Goal: Navigation & Orientation: Find specific page/section

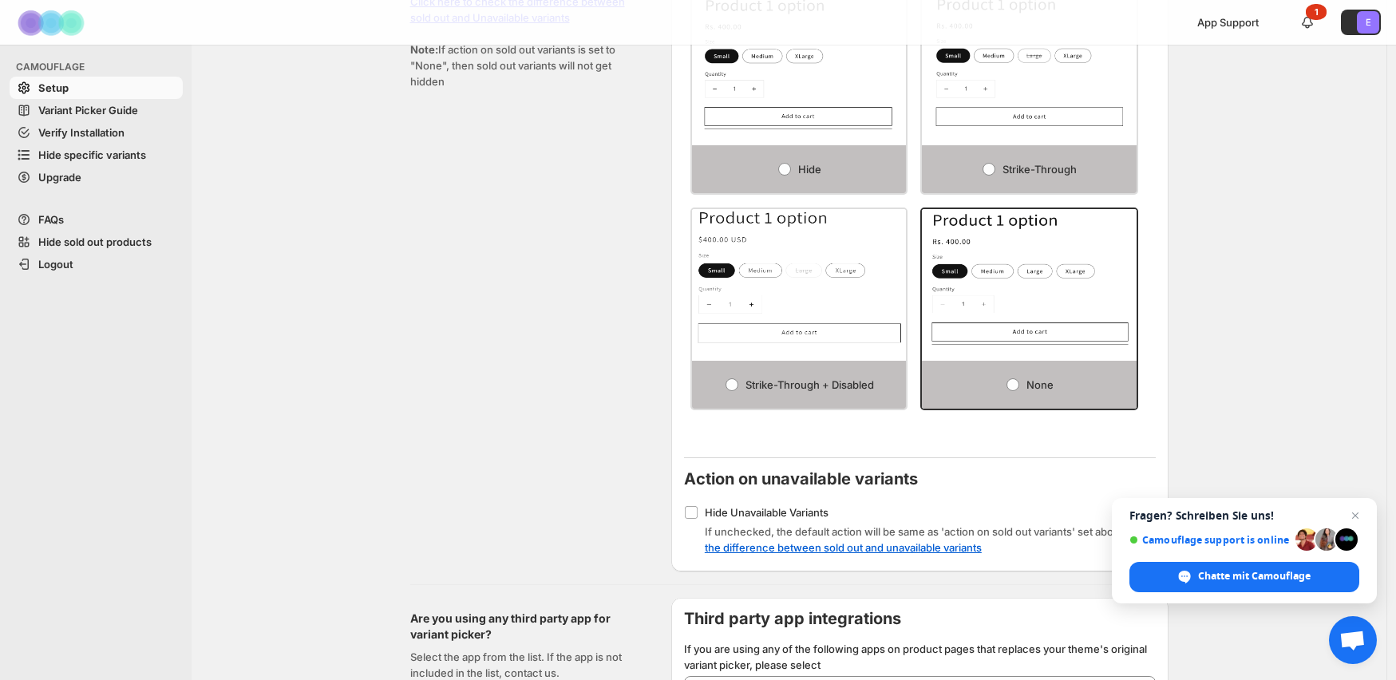
scroll to position [1159, 0]
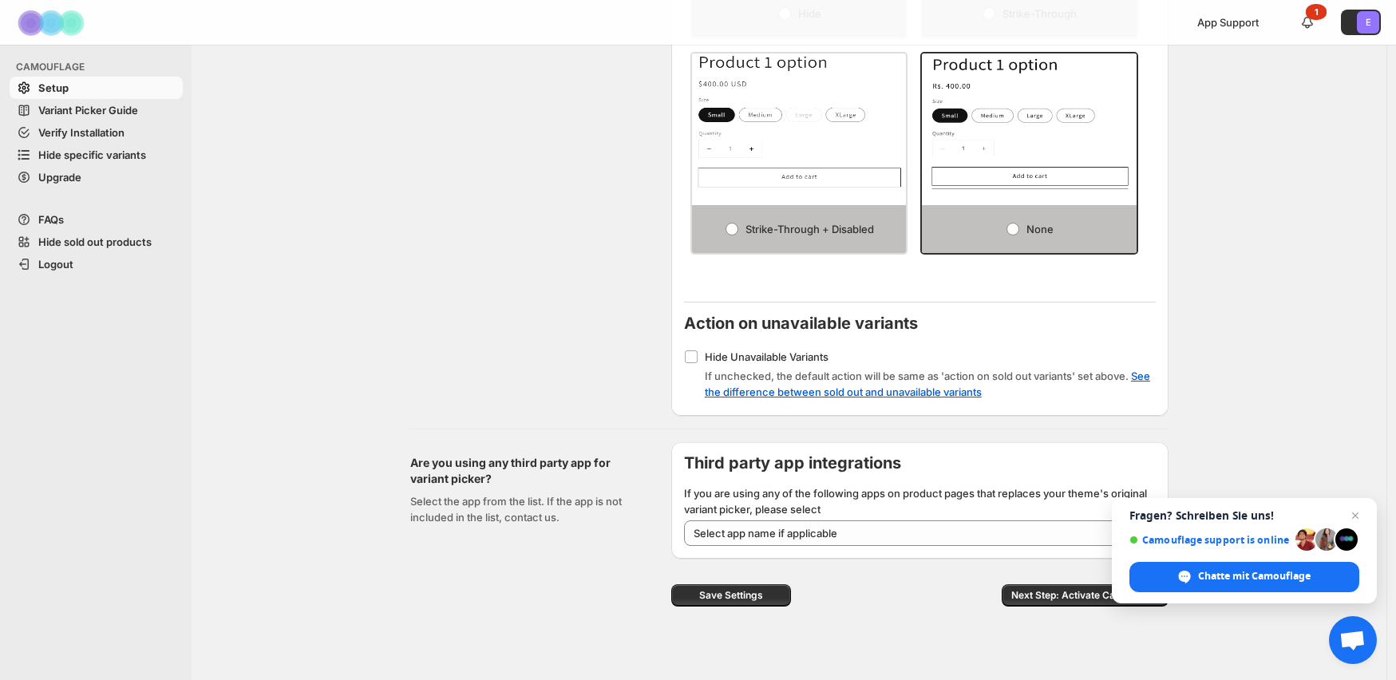
click at [65, 114] on span "Variant Picker Guide" at bounding box center [88, 110] width 100 height 13
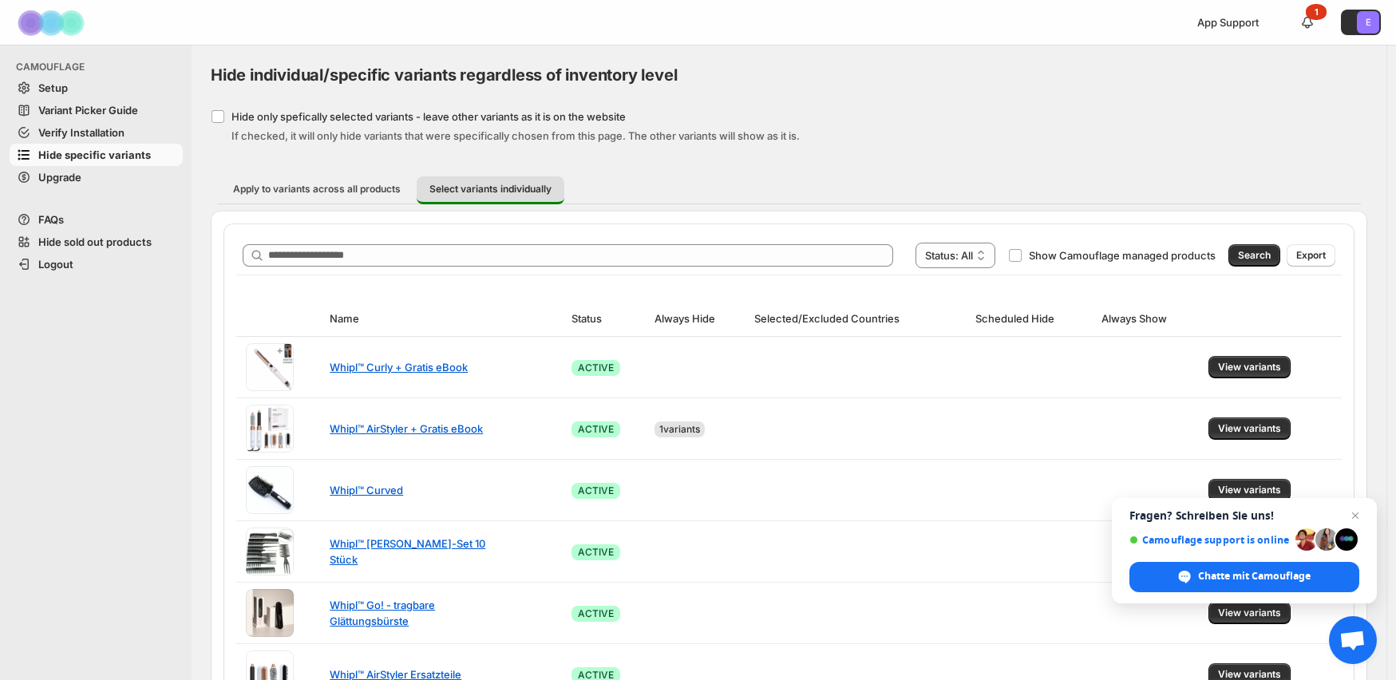
click at [70, 80] on span "Setup" at bounding box center [108, 88] width 141 height 16
